Goal: Task Accomplishment & Management: Use online tool/utility

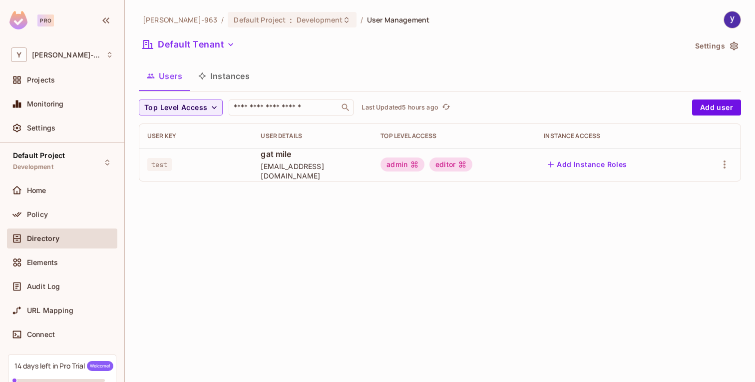
click at [737, 47] on icon "button" at bounding box center [734, 46] width 10 height 10
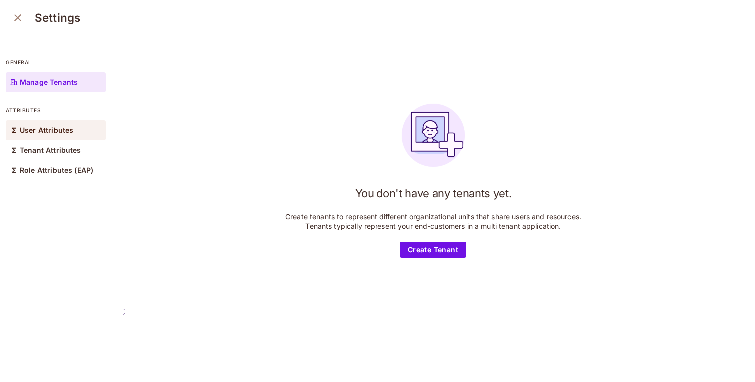
click at [73, 132] on div "User Attributes" at bounding box center [56, 130] width 100 height 20
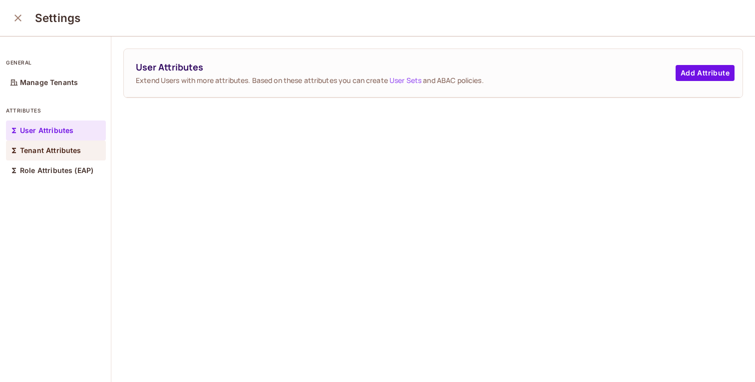
click at [71, 146] on p "Tenant Attributes" at bounding box center [50, 150] width 61 height 8
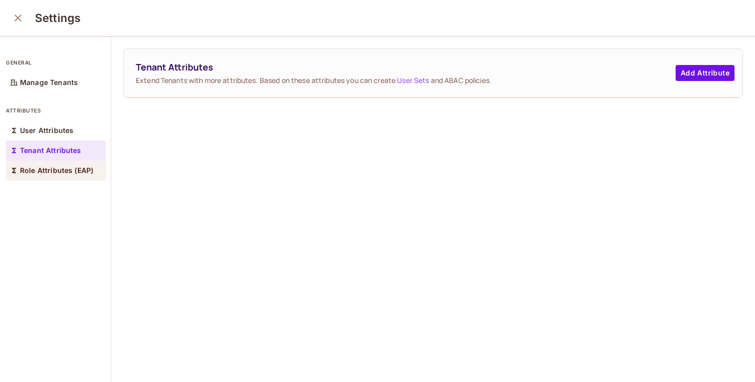
click at [50, 165] on div "Role Attributes (EAP)" at bounding box center [56, 170] width 100 height 20
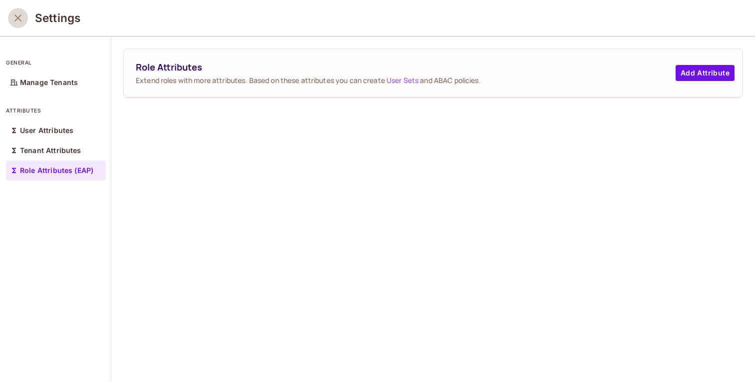
click at [23, 23] on icon "close" at bounding box center [18, 18] width 12 height 12
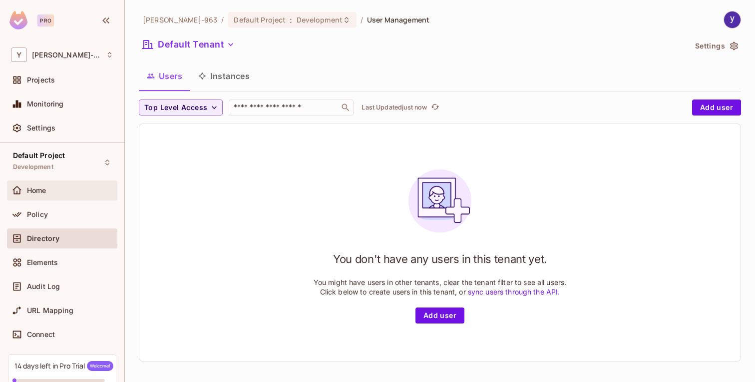
click at [77, 189] on div "Home" at bounding box center [70, 190] width 86 height 8
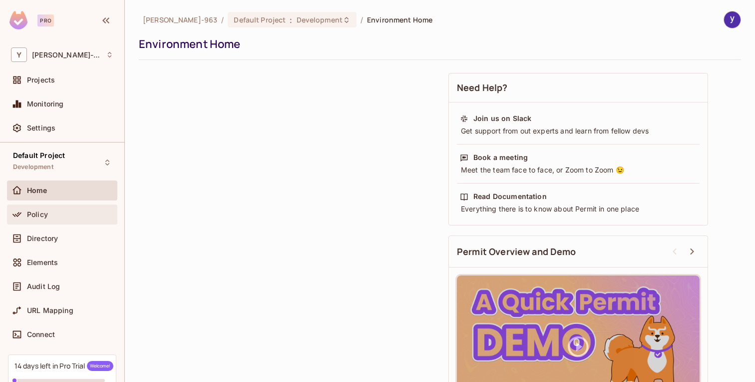
click at [75, 213] on div "Policy" at bounding box center [70, 214] width 86 height 8
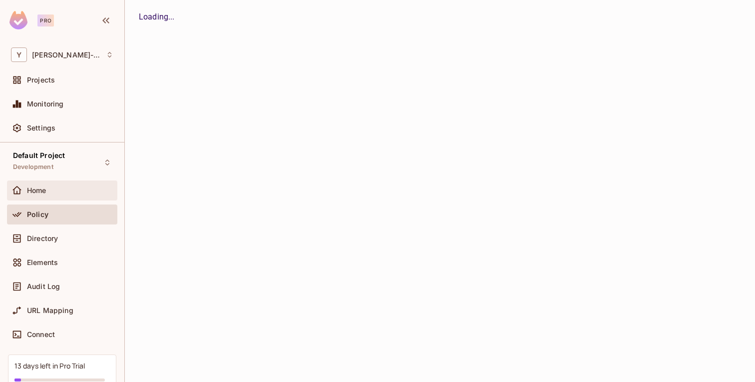
click at [66, 196] on div "Home" at bounding box center [62, 190] width 102 height 12
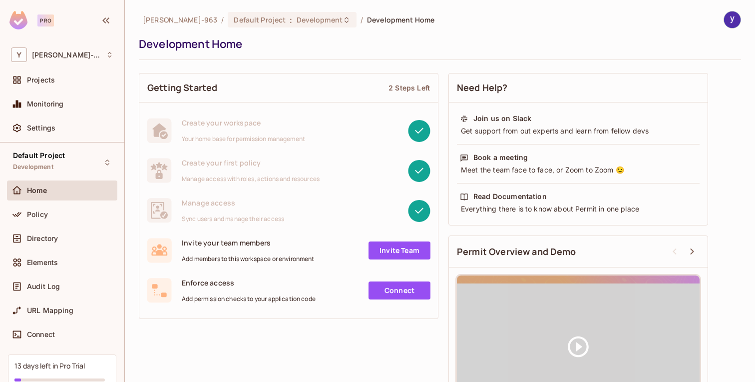
scroll to position [52, 0]
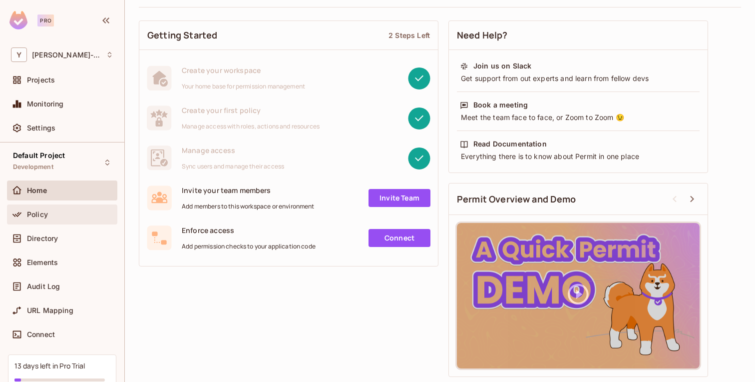
click at [88, 213] on div "Policy" at bounding box center [70, 214] width 86 height 8
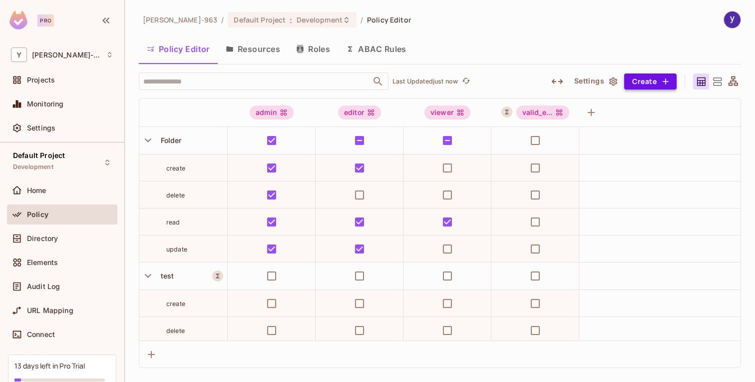
click at [649, 82] on button "Create" at bounding box center [650, 81] width 52 height 16
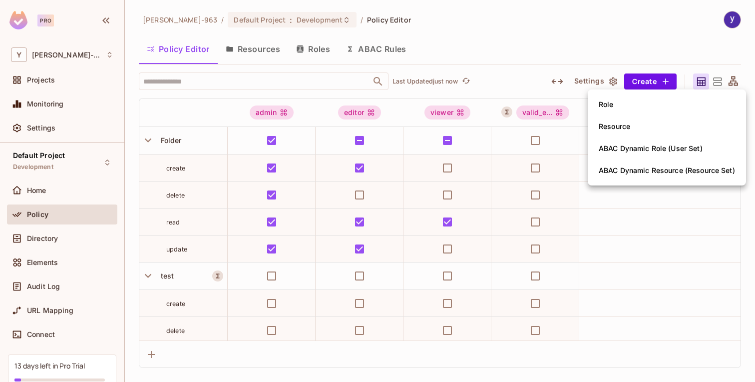
click at [301, 46] on div at bounding box center [377, 191] width 755 height 382
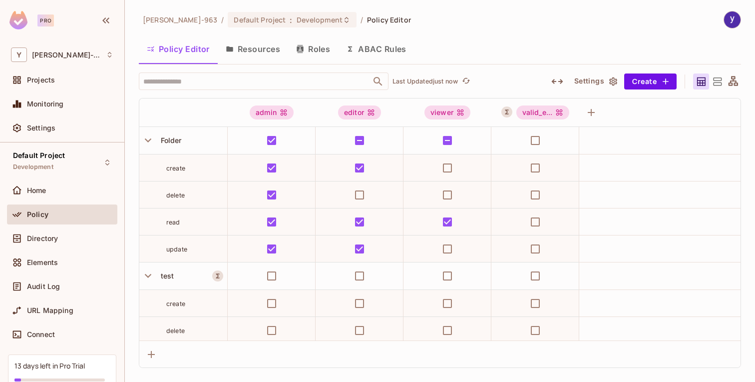
click at [263, 48] on button "Resources" at bounding box center [253, 48] width 70 height 25
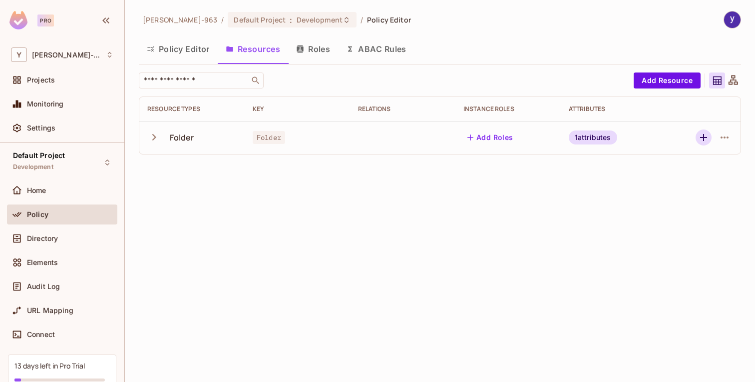
click at [704, 139] on icon "button" at bounding box center [704, 137] width 12 height 12
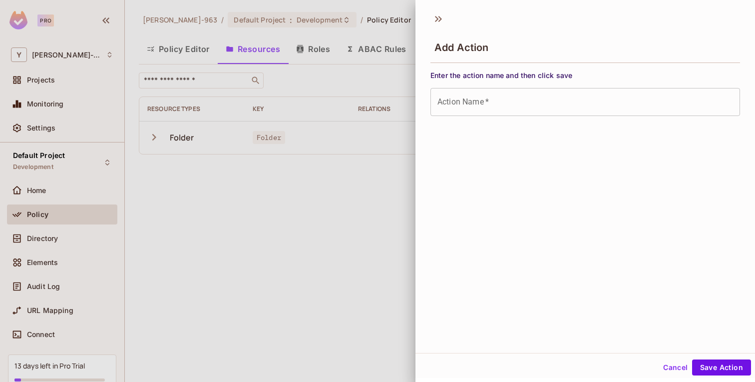
click at [334, 177] on div at bounding box center [377, 191] width 755 height 382
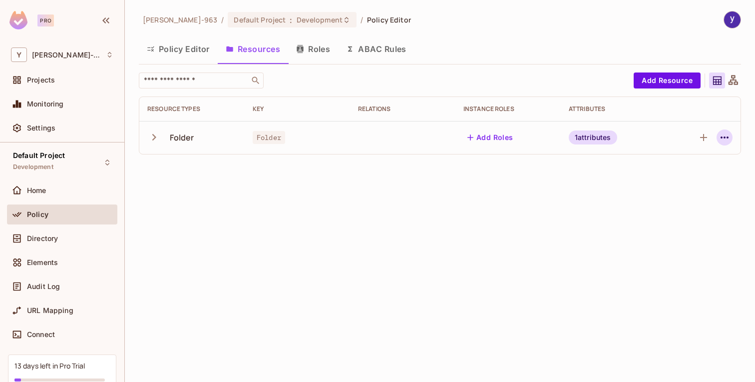
click at [717, 136] on button "button" at bounding box center [725, 137] width 16 height 16
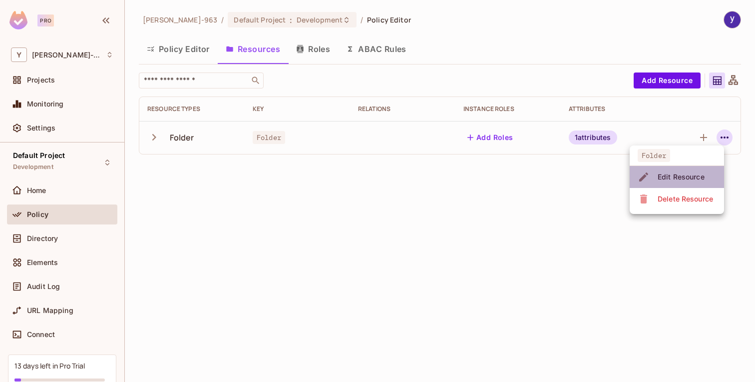
click at [687, 166] on li "Edit Resource" at bounding box center [677, 177] width 94 height 22
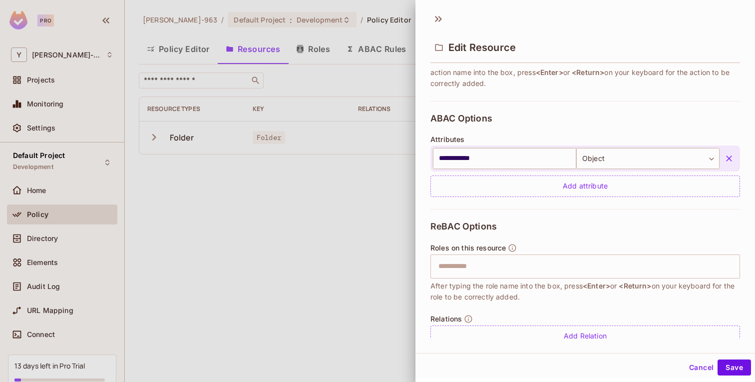
scroll to position [198, 0]
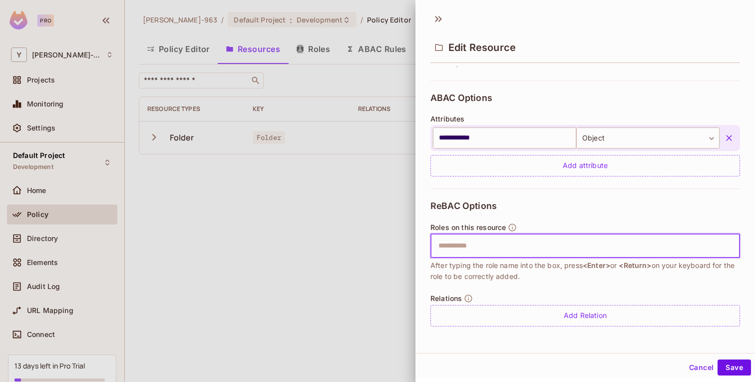
click at [551, 243] on input "text" at bounding box center [584, 246] width 303 height 20
type input "*****"
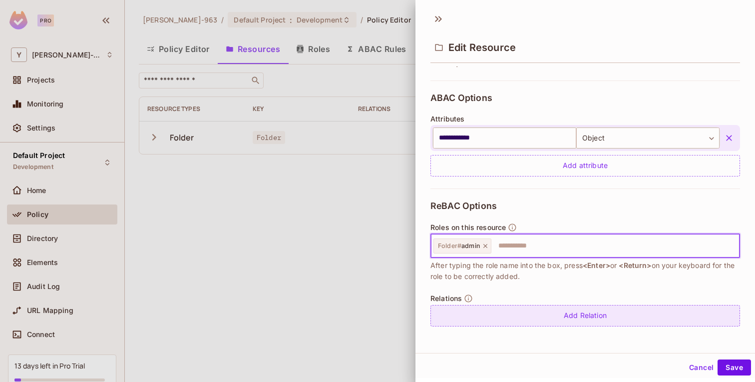
click at [561, 307] on div "Add Relation" at bounding box center [586, 315] width 310 height 21
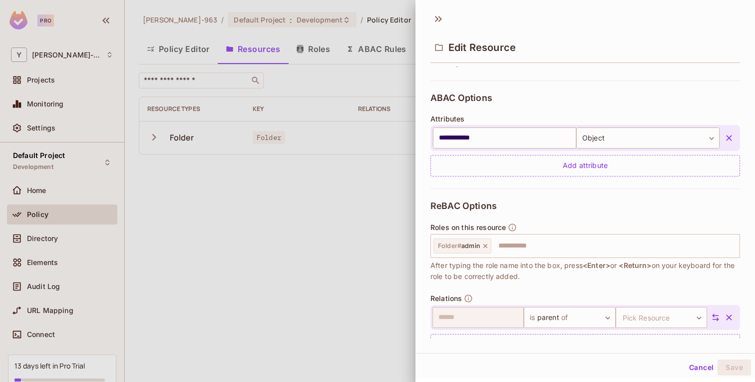
scroll to position [227, 0]
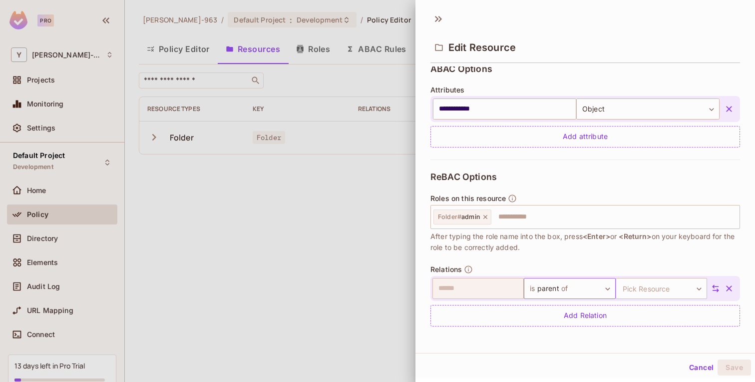
click at [551, 287] on body "**********" at bounding box center [377, 191] width 755 height 382
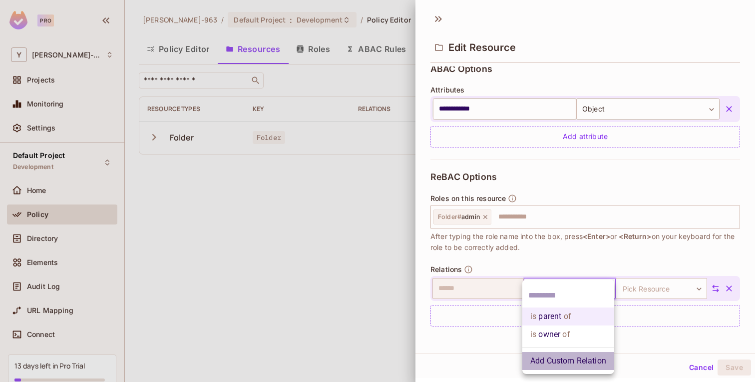
click at [553, 356] on li "Add Custom Relation" at bounding box center [568, 361] width 92 height 18
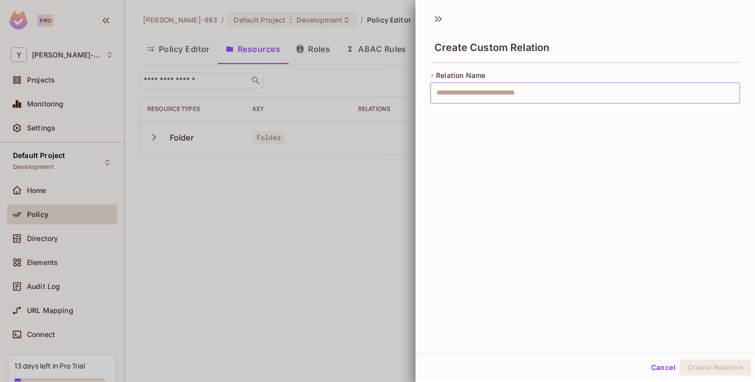
click at [528, 101] on input "text" at bounding box center [586, 92] width 310 height 21
click at [437, 17] on icon at bounding box center [436, 19] width 3 height 6
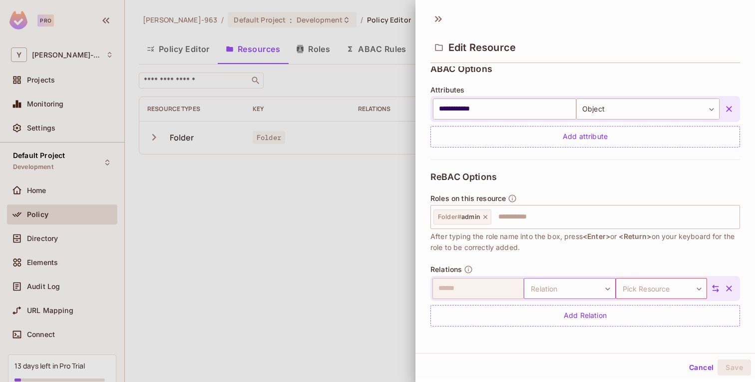
click at [566, 280] on body "**********" at bounding box center [377, 191] width 755 height 382
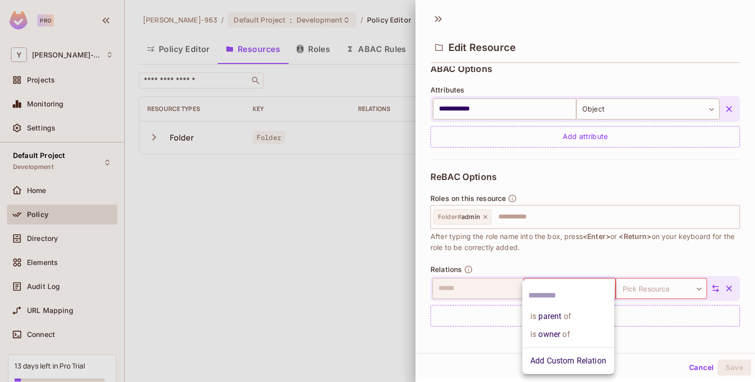
click at [628, 292] on div at bounding box center [377, 191] width 755 height 382
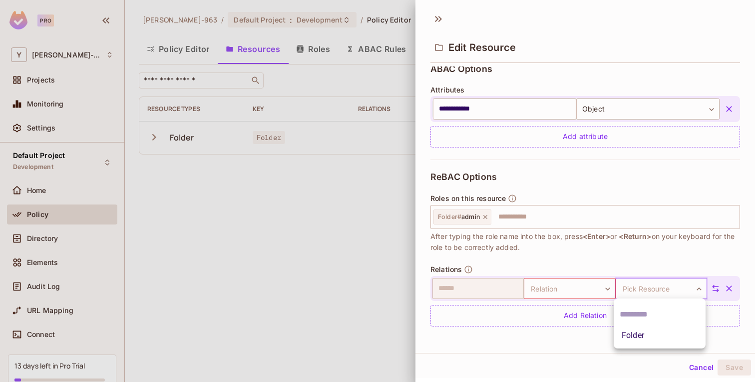
click at [636, 292] on body "**********" at bounding box center [377, 191] width 755 height 382
click at [636, 292] on div at bounding box center [377, 191] width 755 height 382
click at [730, 290] on icon "button" at bounding box center [729, 288] width 10 height 10
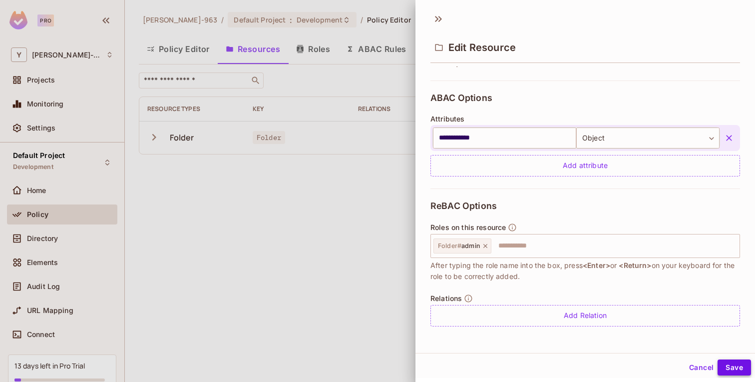
click at [732, 364] on button "Save" at bounding box center [734, 367] width 33 height 16
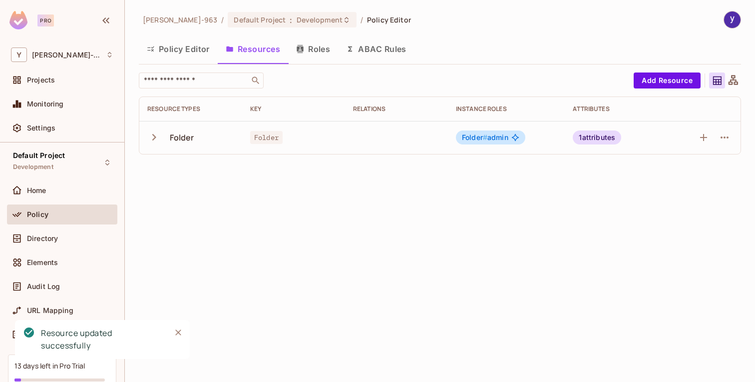
click at [315, 52] on button "Roles" at bounding box center [313, 48] width 50 height 25
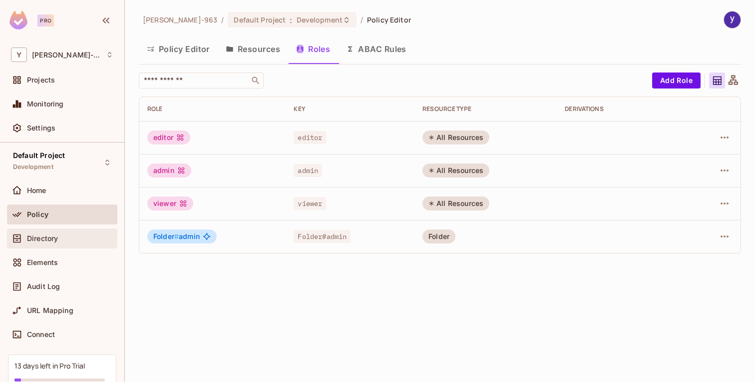
click at [36, 244] on div "Directory" at bounding box center [62, 238] width 110 height 20
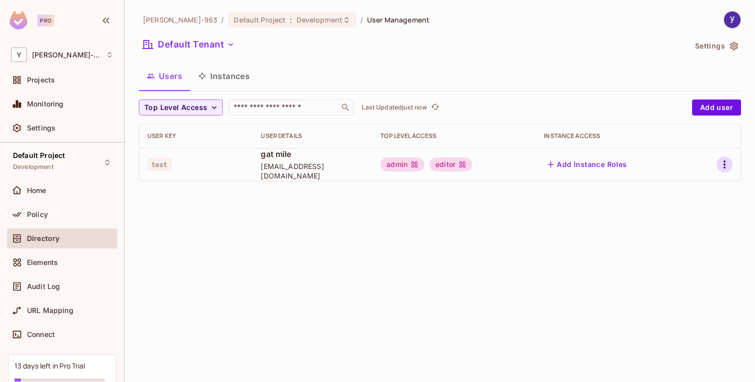
click at [724, 165] on icon "button" at bounding box center [725, 164] width 12 height 12
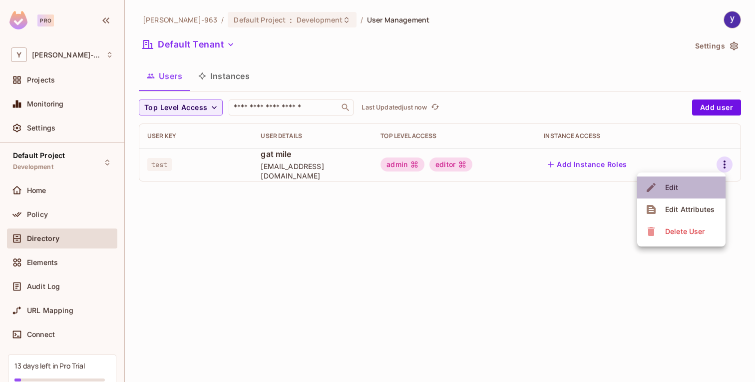
click at [687, 181] on li "Edit" at bounding box center [681, 187] width 88 height 22
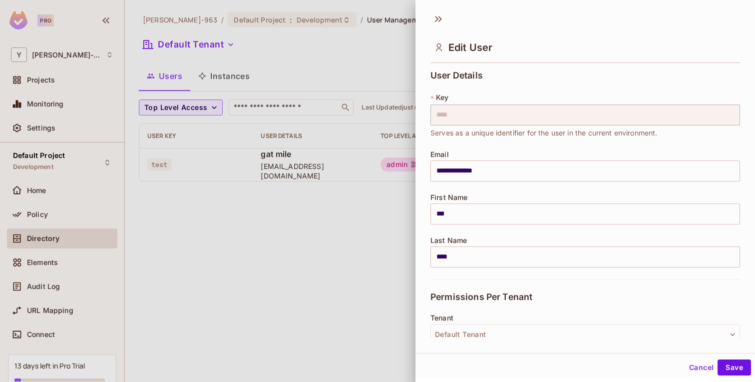
click at [448, 17] on div "Edit User" at bounding box center [586, 38] width 340 height 55
click at [438, 17] on icon at bounding box center [439, 19] width 16 height 16
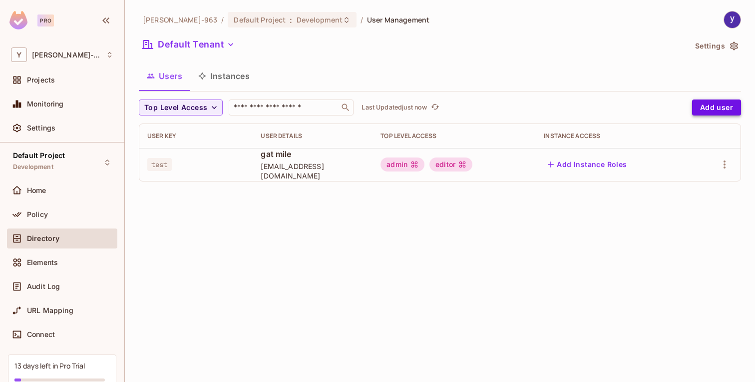
click at [695, 112] on button "Add user" at bounding box center [716, 107] width 49 height 16
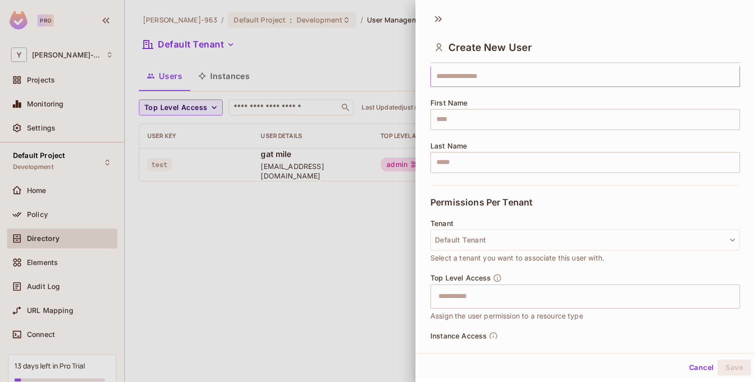
scroll to position [150, 0]
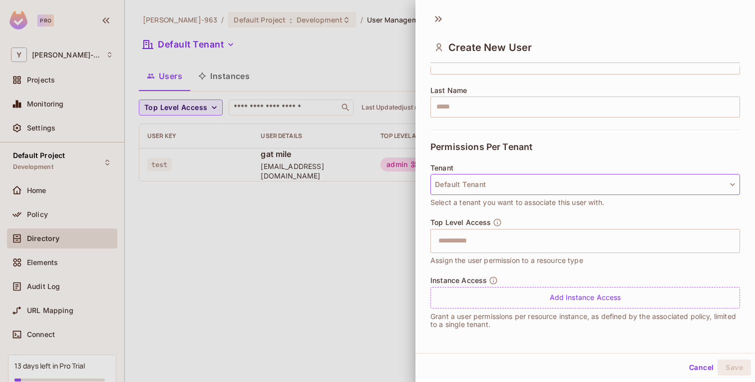
click at [616, 179] on button "Default Tenant" at bounding box center [586, 184] width 310 height 21
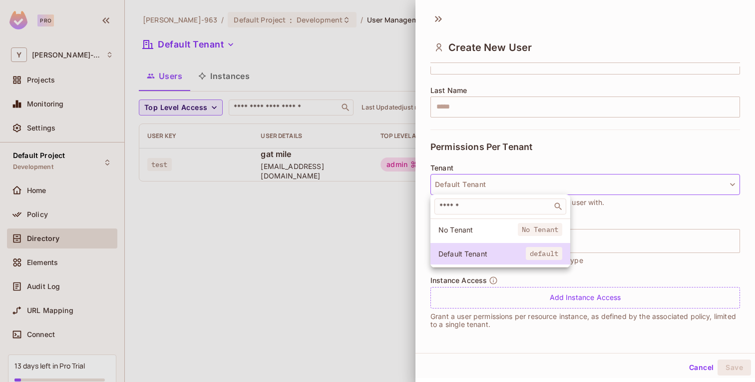
click at [616, 179] on div at bounding box center [377, 191] width 755 height 382
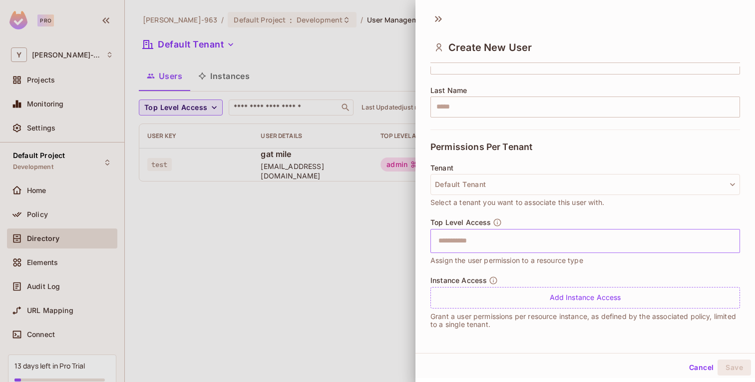
click at [598, 229] on div "​" at bounding box center [586, 241] width 310 height 24
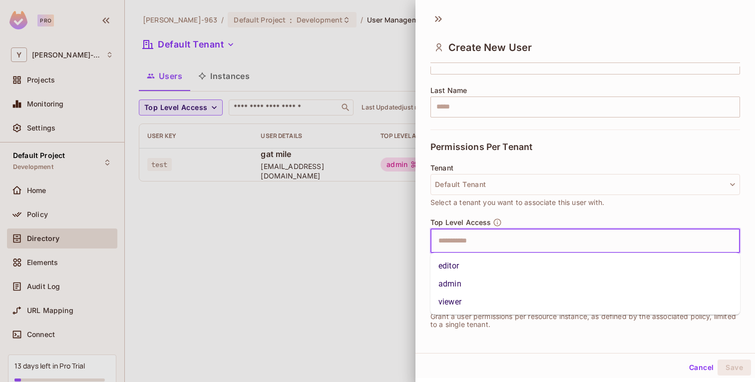
click at [598, 234] on input "text" at bounding box center [577, 241] width 288 height 20
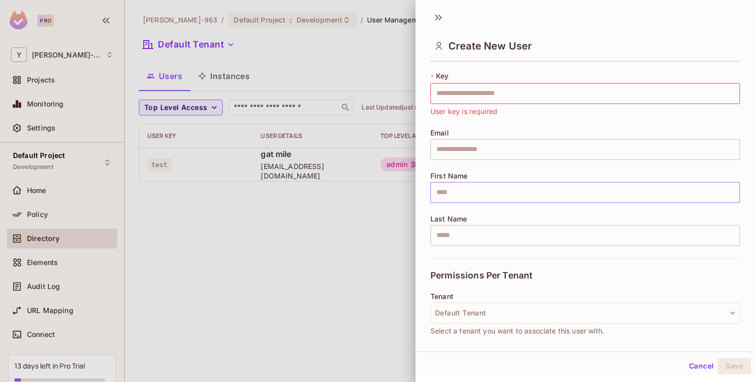
scroll to position [0, 0]
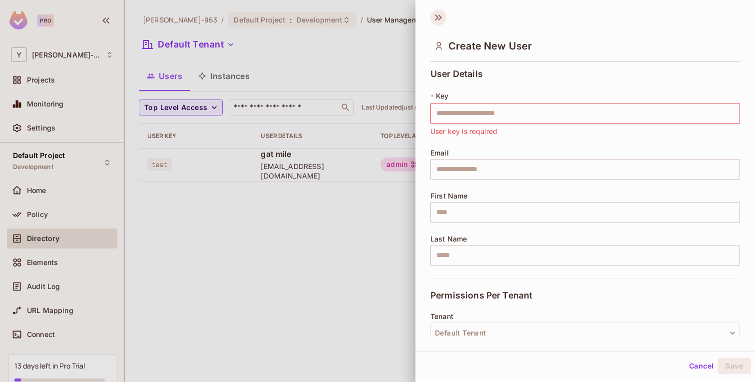
click at [441, 14] on icon at bounding box center [439, 17] width 16 height 16
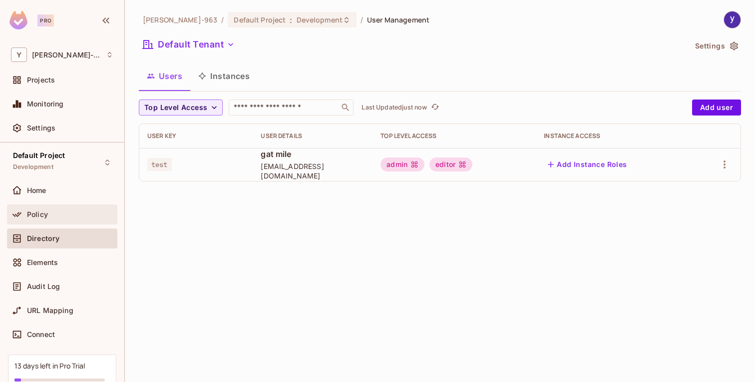
click at [43, 211] on span "Policy" at bounding box center [37, 214] width 21 height 8
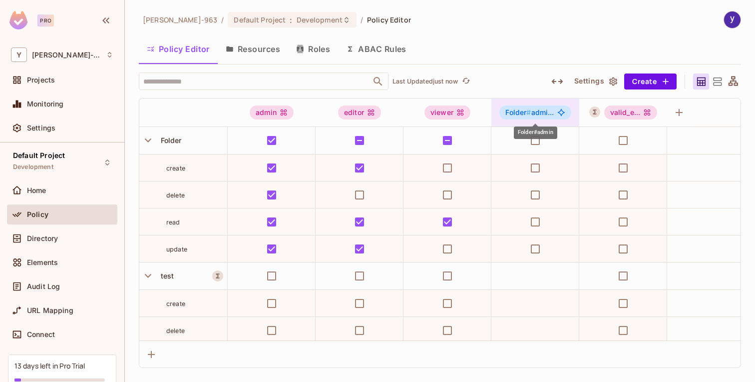
click at [529, 116] on div "Folder # admi..." at bounding box center [534, 112] width 71 height 14
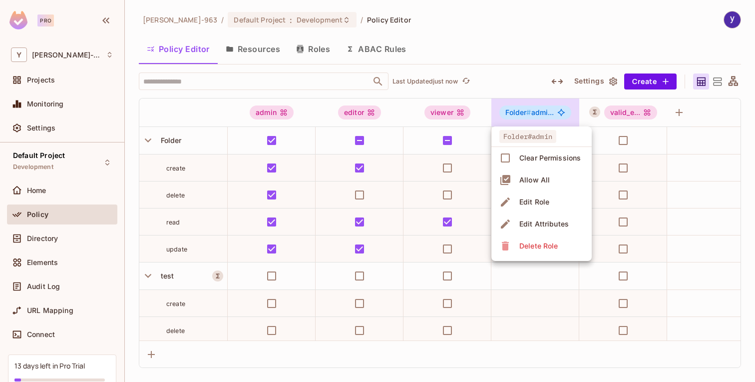
click at [529, 116] on div at bounding box center [377, 191] width 755 height 382
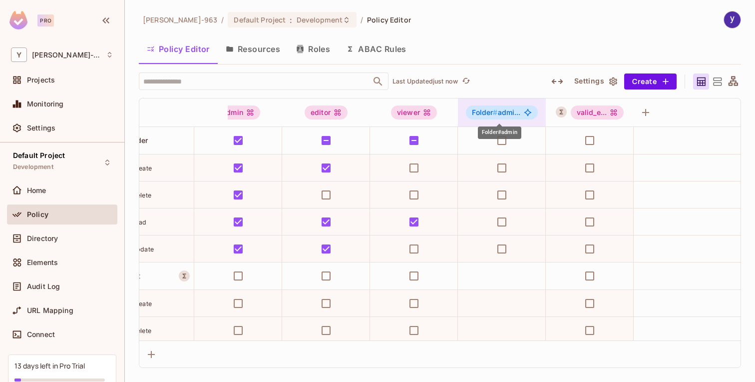
scroll to position [0, 38]
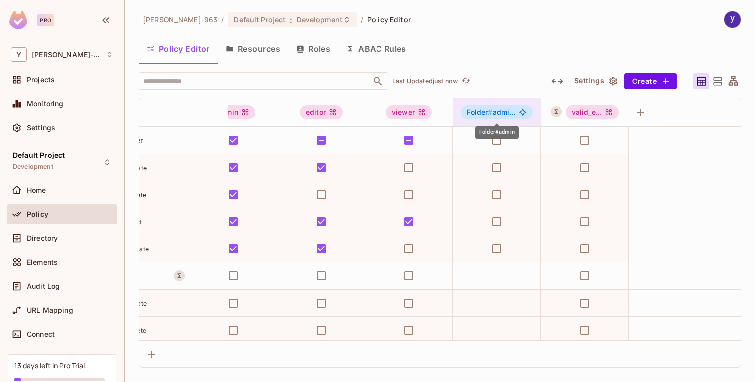
click at [504, 113] on span "Folder # admi..." at bounding box center [491, 112] width 48 height 8
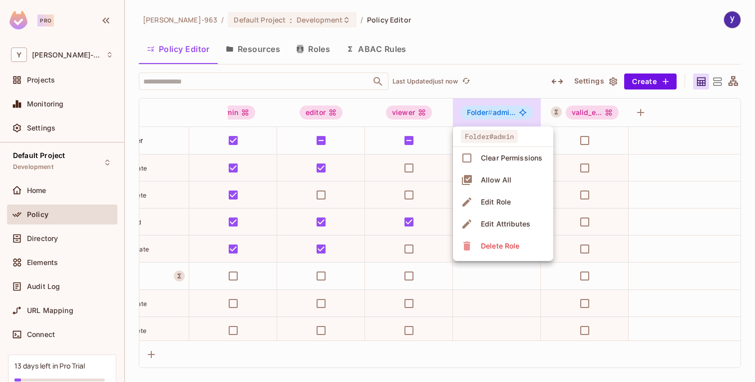
click at [504, 113] on div at bounding box center [377, 191] width 755 height 382
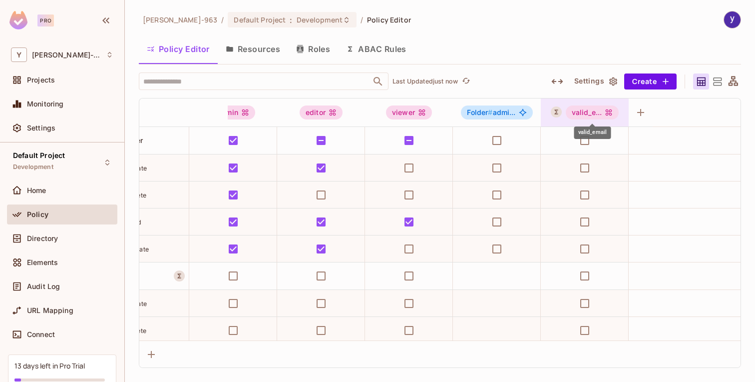
click at [594, 109] on div "valid_e..." at bounding box center [592, 112] width 53 height 14
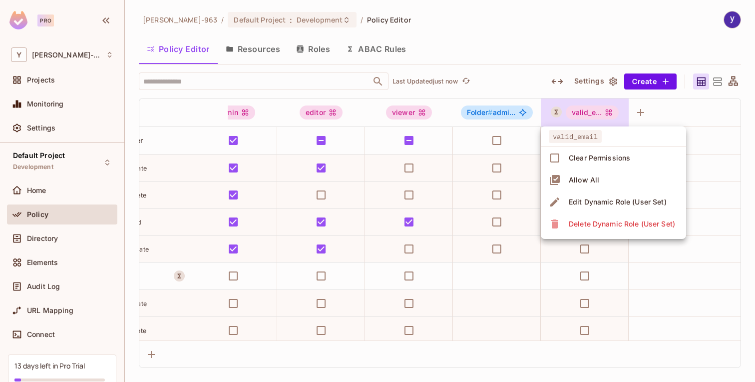
click at [589, 112] on div at bounding box center [377, 191] width 755 height 382
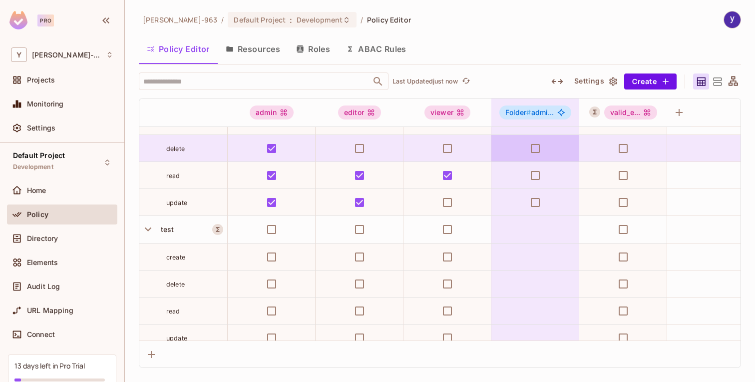
scroll to position [48, 0]
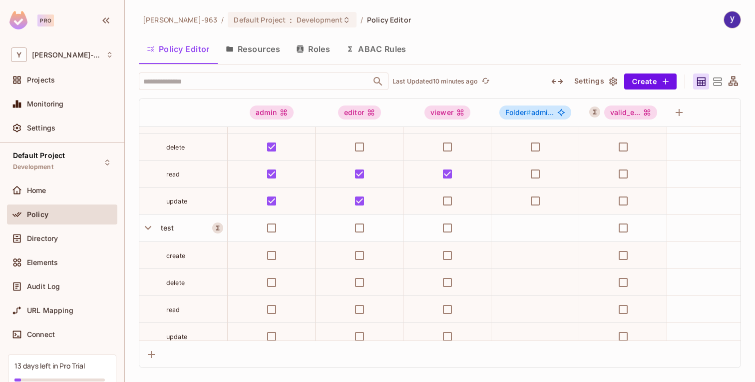
click at [261, 45] on button "Resources" at bounding box center [253, 48] width 70 height 25
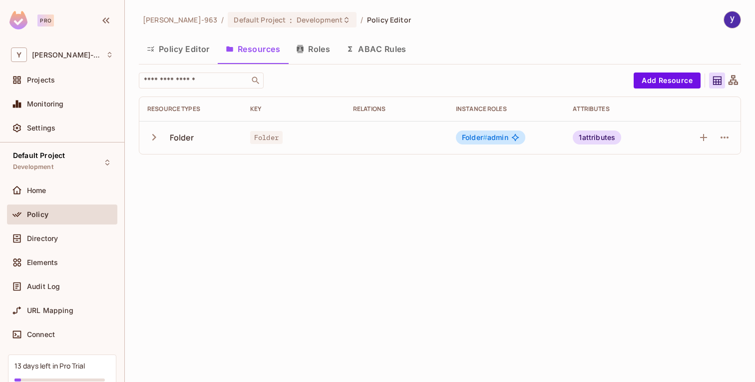
click at [317, 50] on button "Roles" at bounding box center [313, 48] width 50 height 25
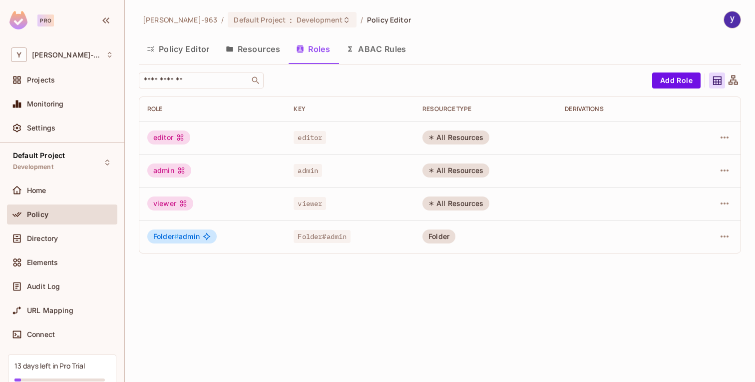
click at [440, 238] on div "Folder" at bounding box center [439, 236] width 33 height 14
click at [726, 233] on icon "button" at bounding box center [725, 236] width 12 height 12
click at [701, 254] on li "Edit Role" at bounding box center [681, 259] width 88 height 22
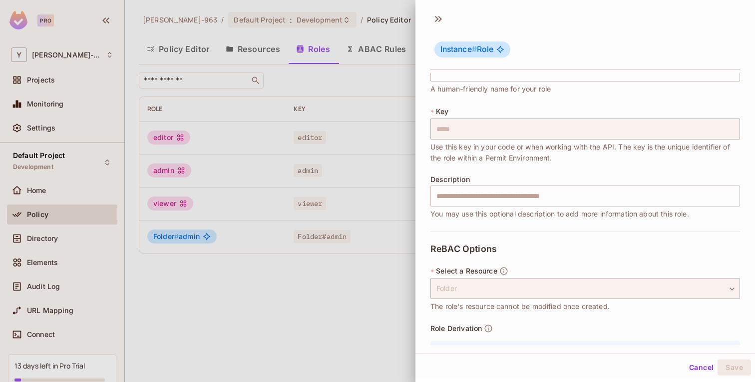
scroll to position [91, 0]
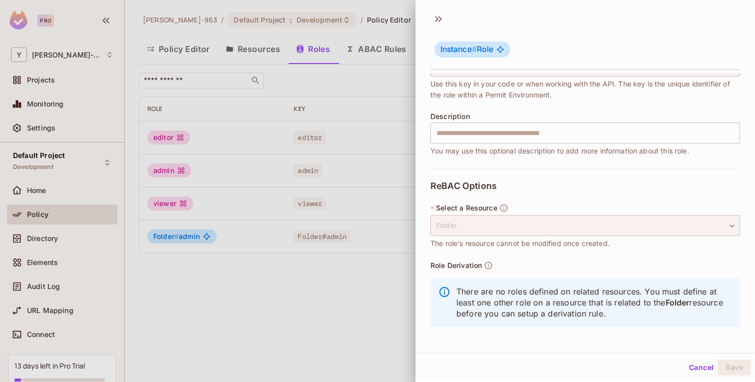
click at [715, 235] on div "Folder" at bounding box center [586, 225] width 310 height 21
click at [710, 226] on div "Folder" at bounding box center [586, 225] width 310 height 21
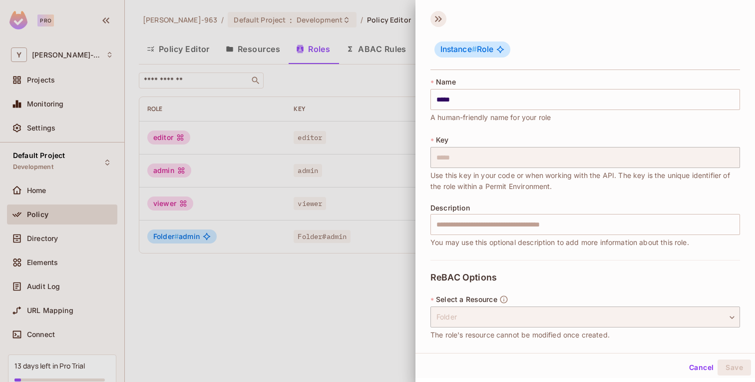
click at [438, 21] on icon at bounding box center [439, 19] width 16 height 16
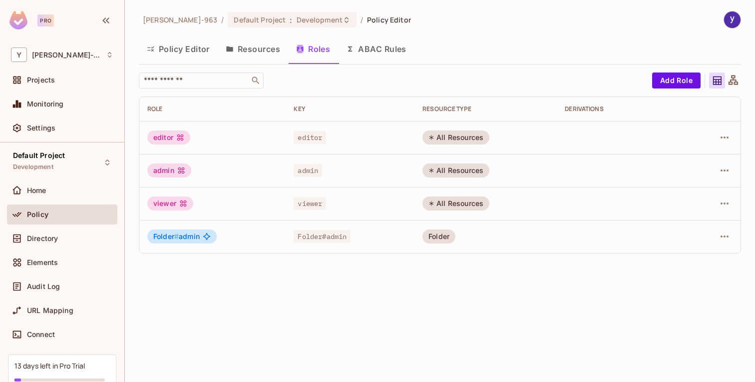
click at [715, 238] on div at bounding box center [713, 236] width 39 height 16
click at [721, 237] on icon "button" at bounding box center [725, 236] width 12 height 12
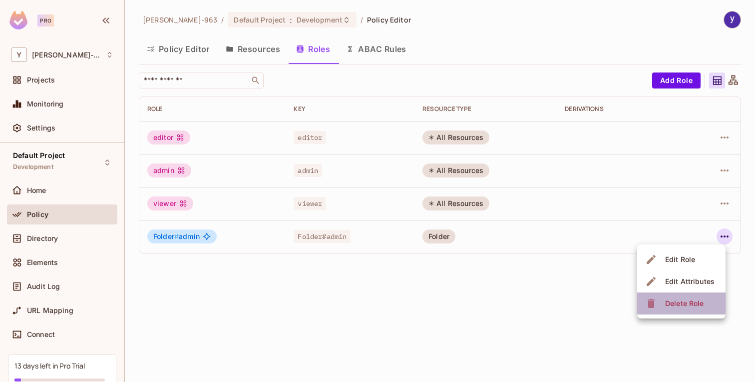
click at [684, 300] on div "Delete Role" at bounding box center [684, 303] width 38 height 10
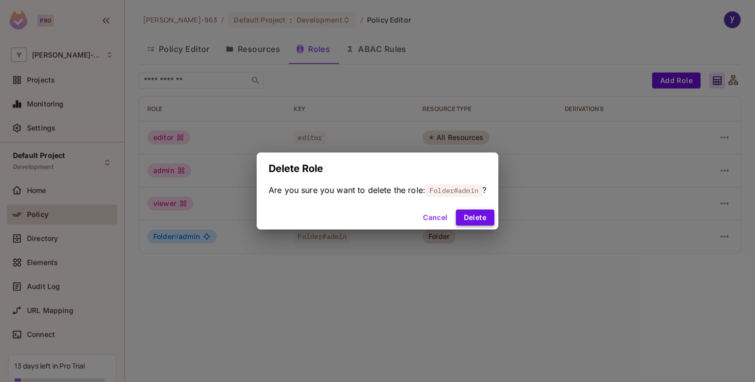
click at [479, 209] on button "Delete" at bounding box center [475, 217] width 38 height 16
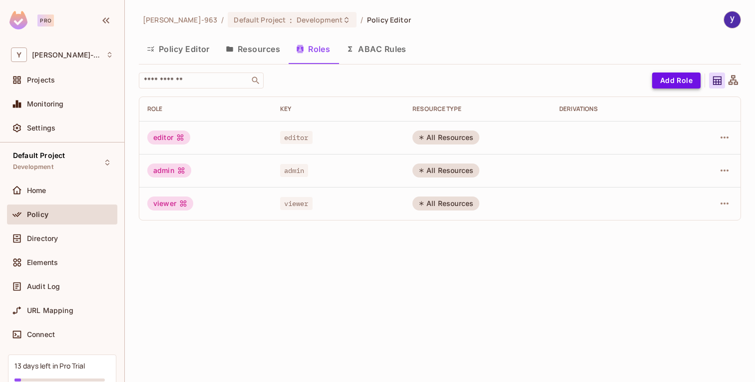
click at [685, 81] on button "Add Role" at bounding box center [676, 80] width 48 height 16
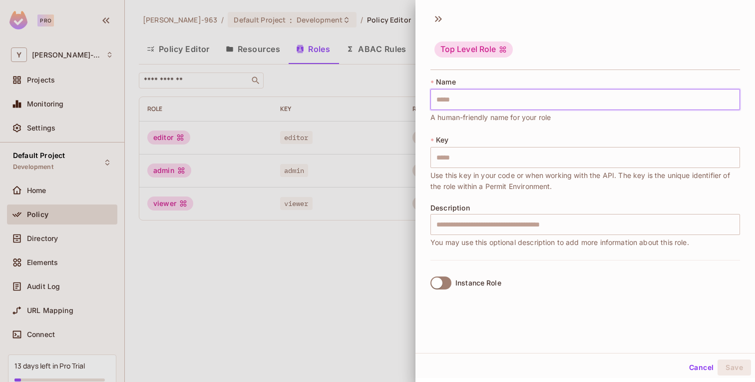
click at [487, 104] on input "text" at bounding box center [586, 99] width 310 height 21
click at [370, 129] on div at bounding box center [377, 191] width 755 height 382
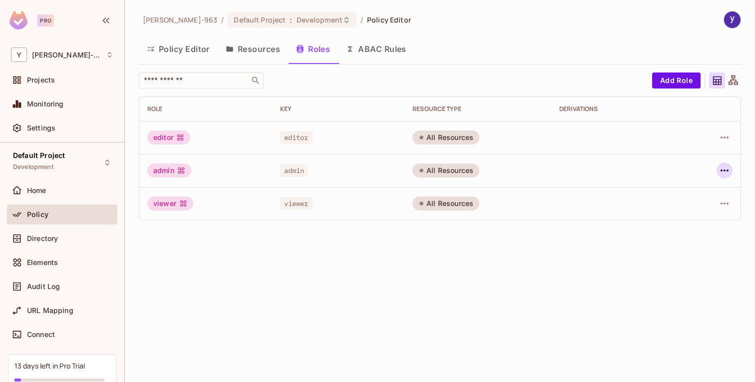
click at [730, 173] on icon "button" at bounding box center [725, 170] width 12 height 12
click at [685, 212] on div "Edit Attributes" at bounding box center [689, 215] width 49 height 10
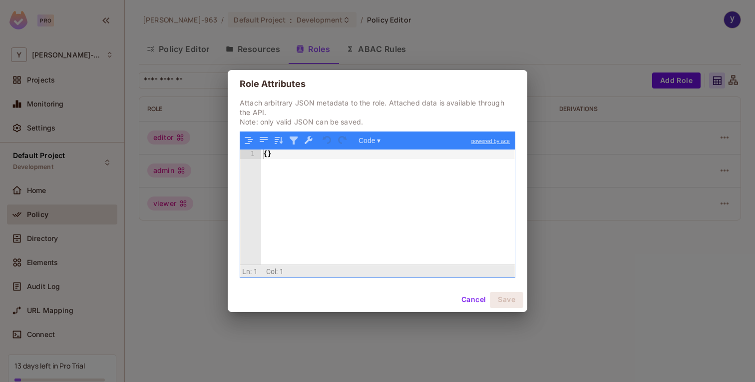
click at [685, 212] on div "Role Attributes Attach arbitrary JSON metadata to the role. Attached data is av…" at bounding box center [377, 191] width 755 height 382
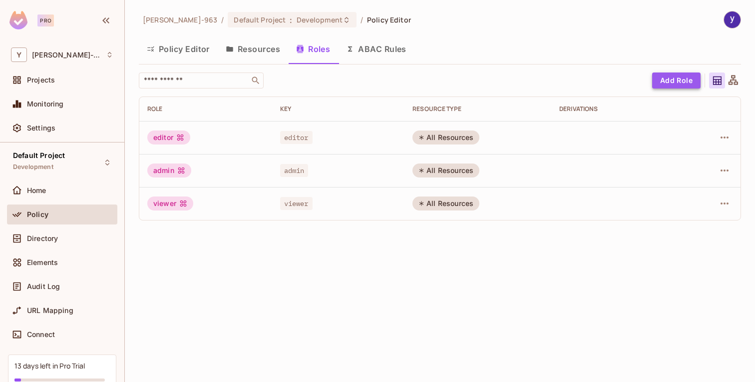
click at [678, 85] on button "Add Role" at bounding box center [676, 80] width 48 height 16
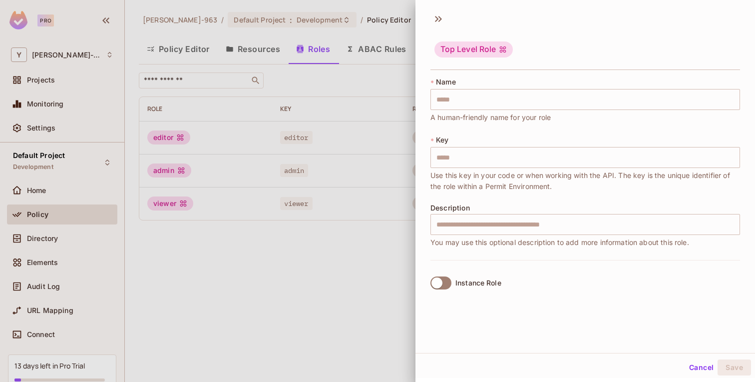
scroll to position [1, 0]
click at [448, 275] on span at bounding box center [441, 281] width 21 height 13
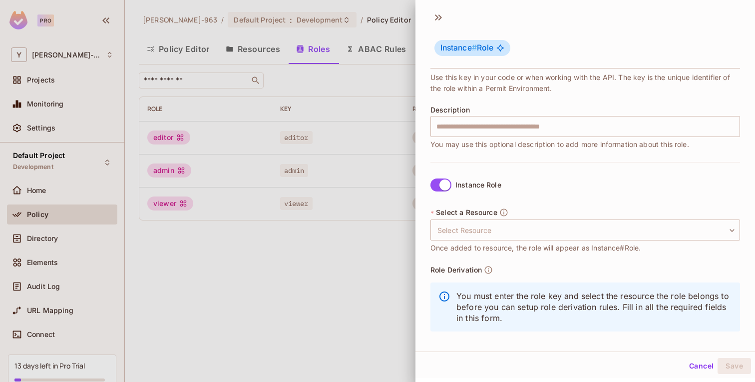
scroll to position [102, 0]
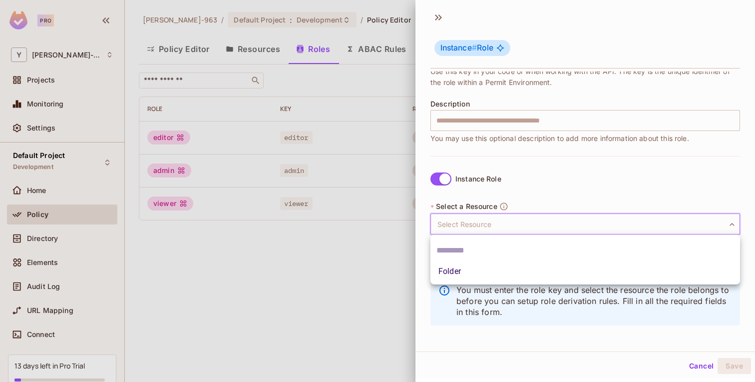
click at [464, 223] on body "Pro Y [PERSON_NAME]-963 Projects Monitoring Settings Default Project Developmen…" at bounding box center [377, 191] width 755 height 382
click at [464, 223] on div at bounding box center [377, 191] width 755 height 382
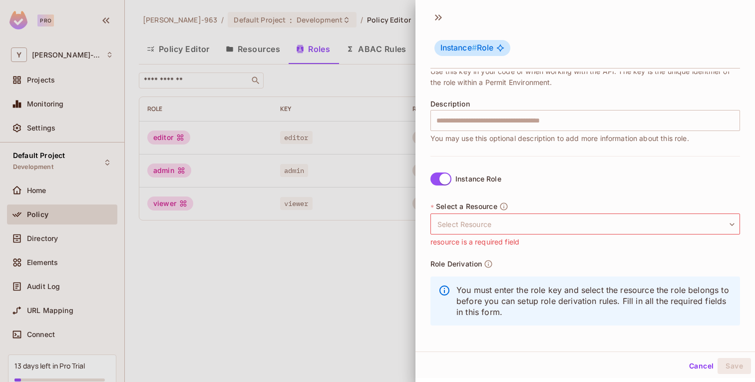
scroll to position [0, 0]
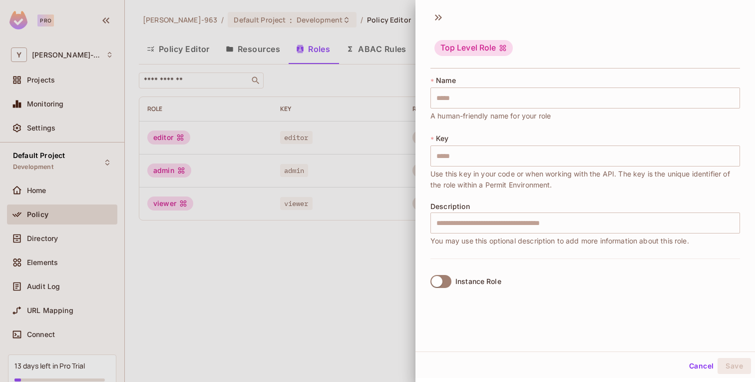
click at [362, 154] on div at bounding box center [377, 191] width 755 height 382
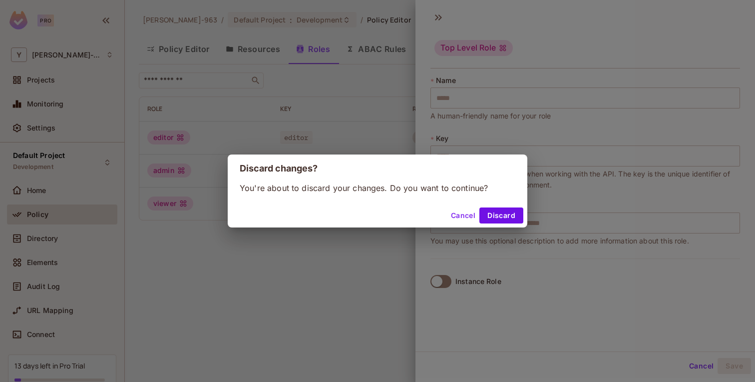
click at [491, 206] on div "Cancel Discard" at bounding box center [378, 215] width 300 height 24
click at [491, 210] on button "Discard" at bounding box center [501, 215] width 44 height 16
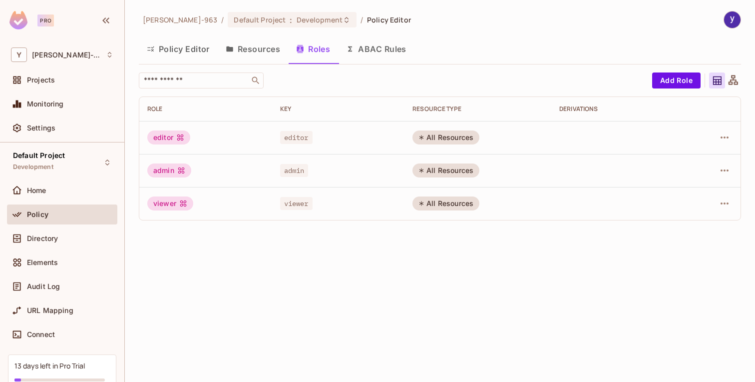
click at [388, 54] on button "ABAC Rules" at bounding box center [376, 48] width 76 height 25
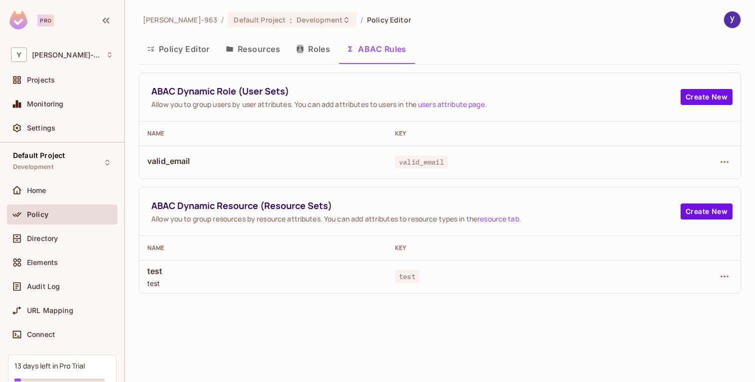
click at [260, 50] on button "Resources" at bounding box center [253, 48] width 70 height 25
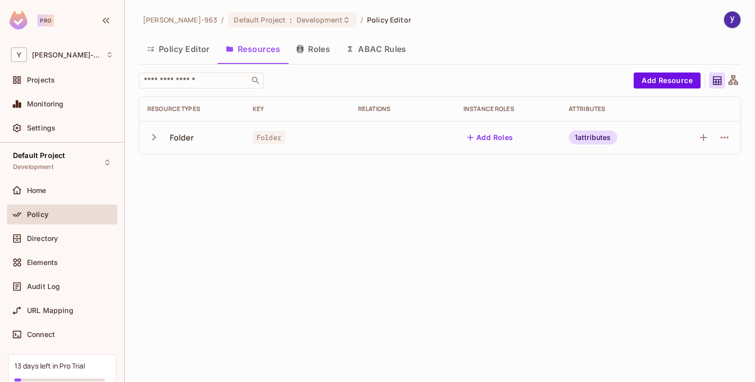
click at [492, 140] on button "Add Roles" at bounding box center [490, 137] width 54 height 16
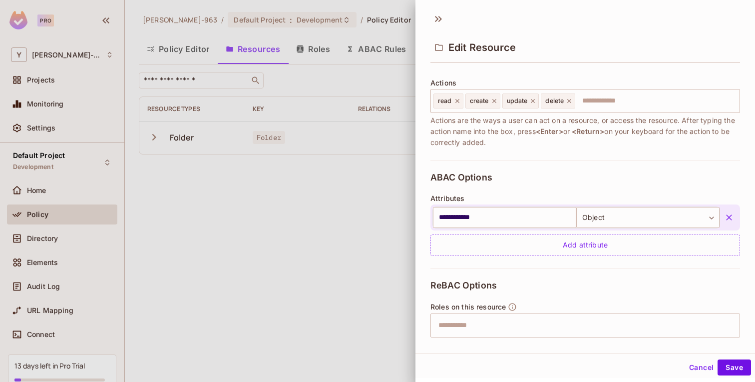
scroll to position [198, 0]
